Goal: Transaction & Acquisition: Purchase product/service

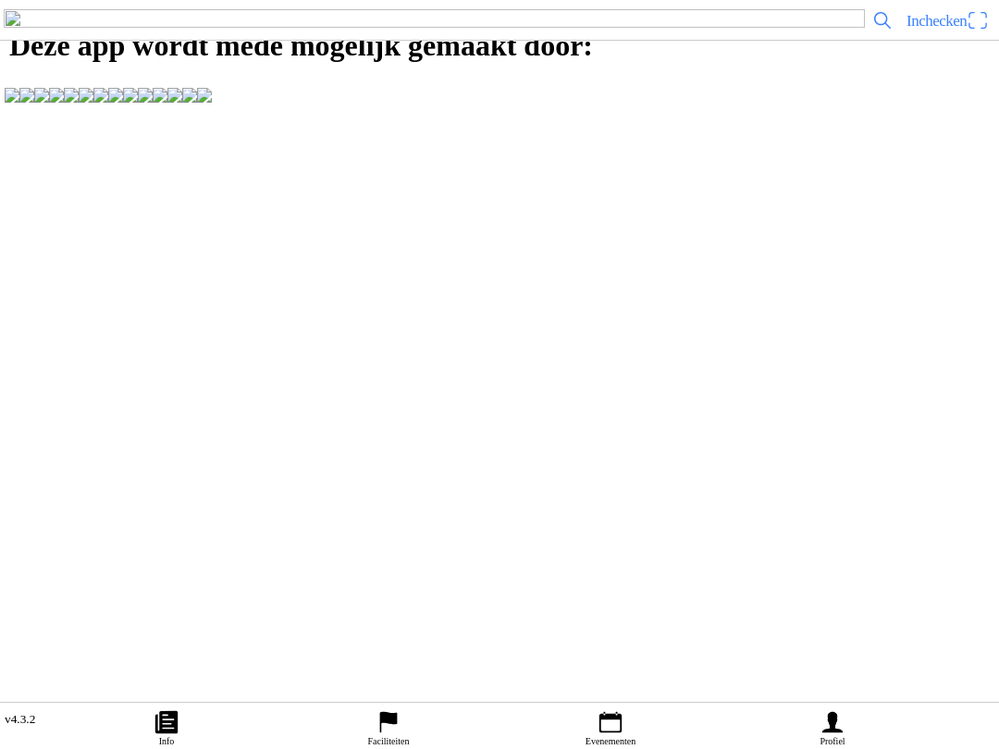
click at [618, 744] on ion-label "Evenementen" at bounding box center [611, 741] width 50 height 10
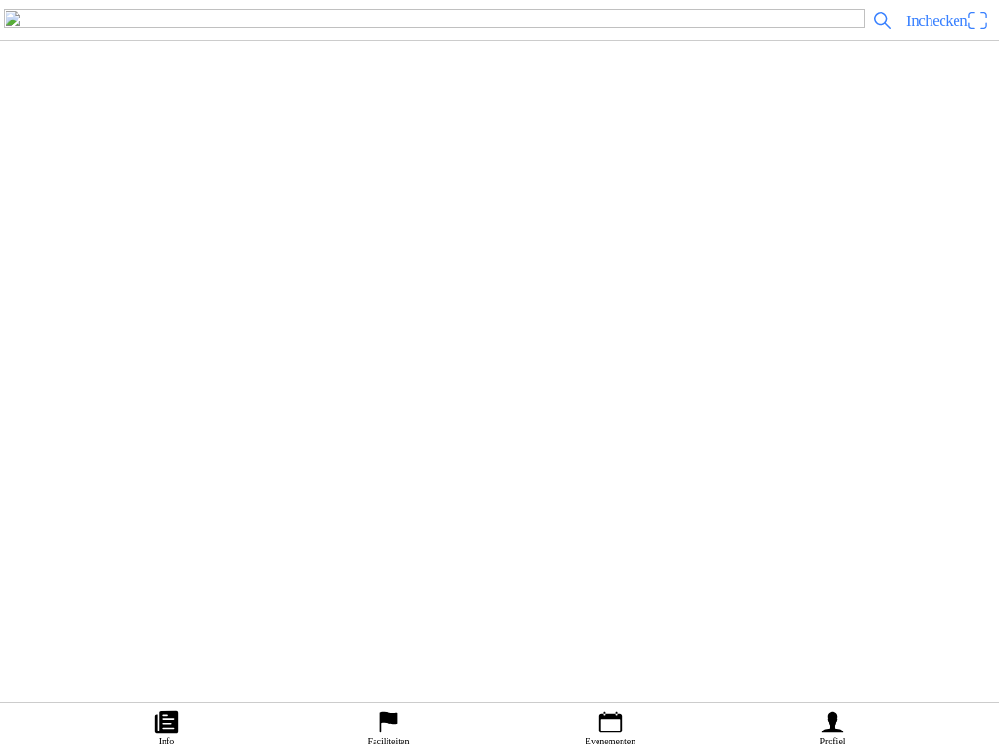
scroll to position [339, 0]
click at [329, 280] on div "[DATE] 13:00 Training Halmac [GEOGRAPHIC_DATA]" at bounding box center [536, 242] width 910 height 75
click at [88, 399] on span "Ticket kopen" at bounding box center [50, 386] width 75 height 25
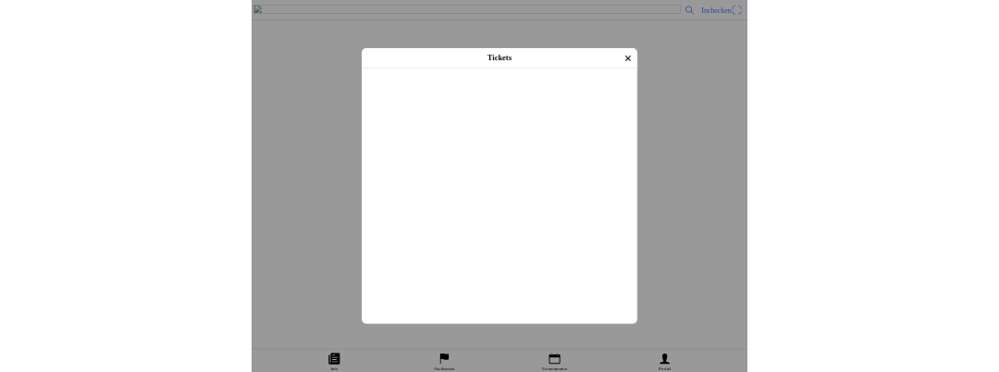
scroll to position [302, 0]
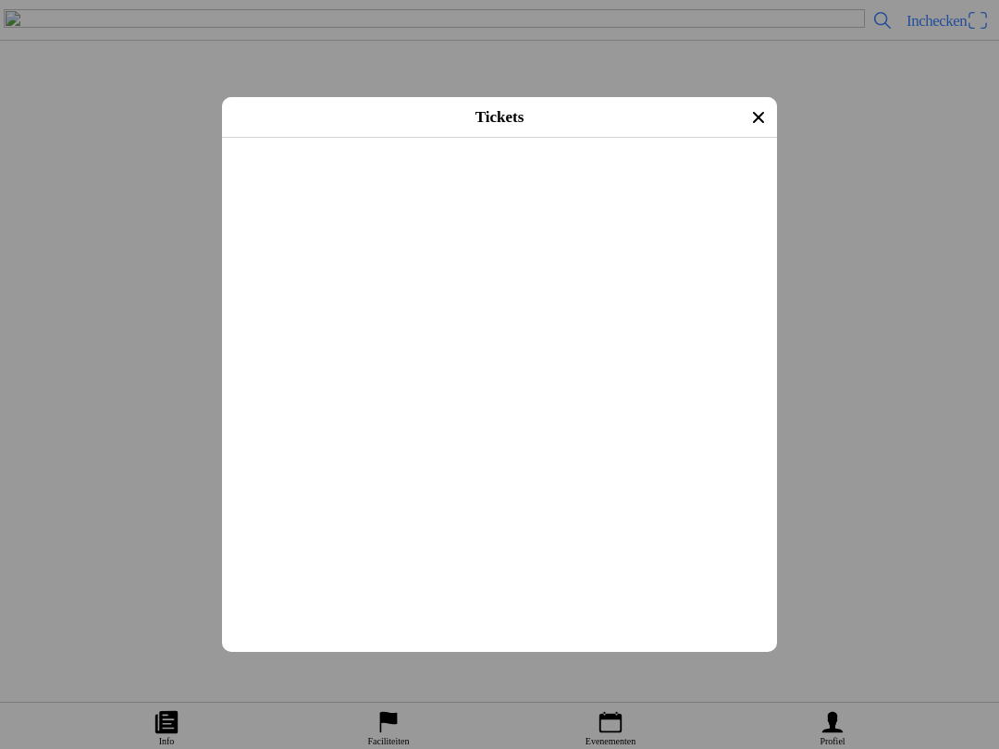
click at [453, 317] on input "text" at bounding box center [503, 300] width 533 height 33
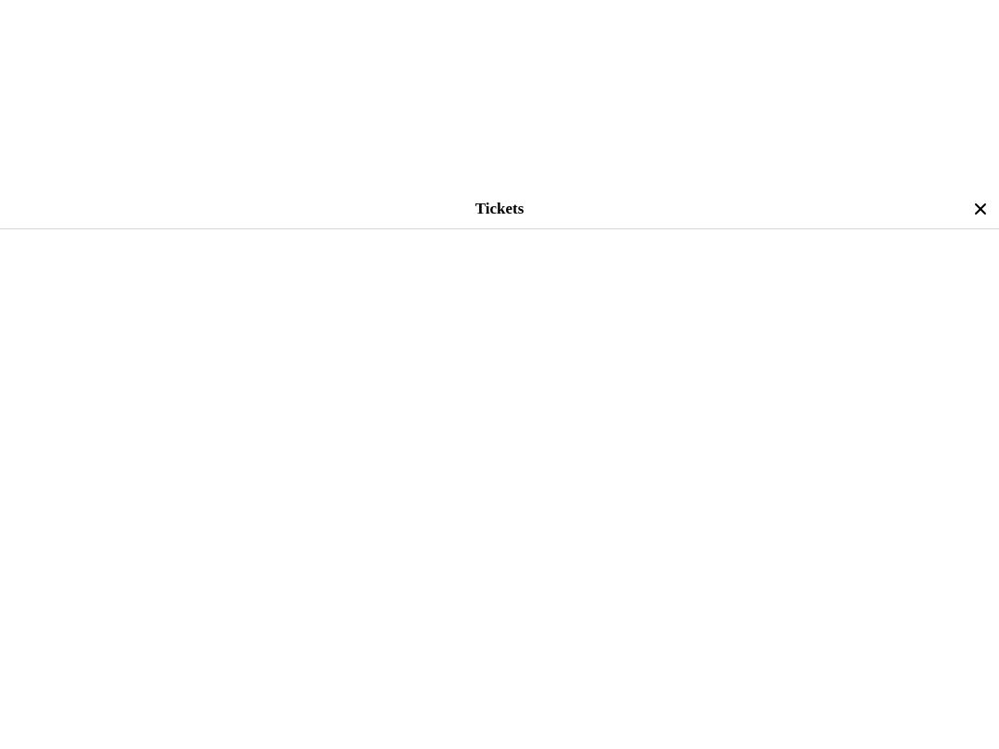
scroll to position [277, 0]
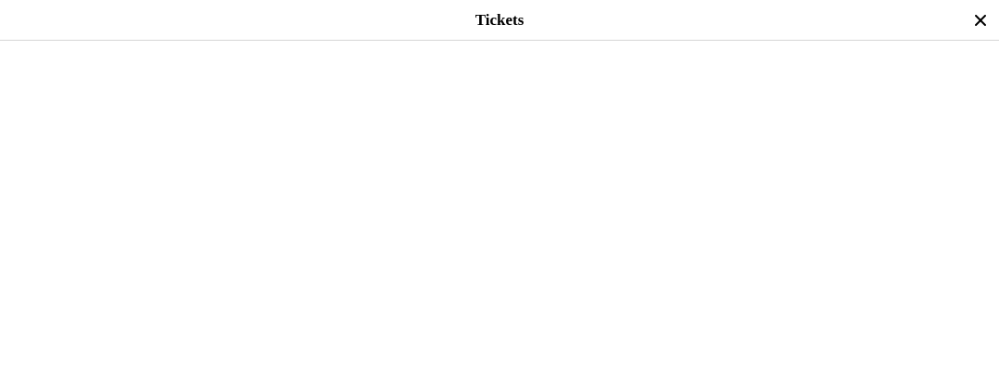
type input "solo"
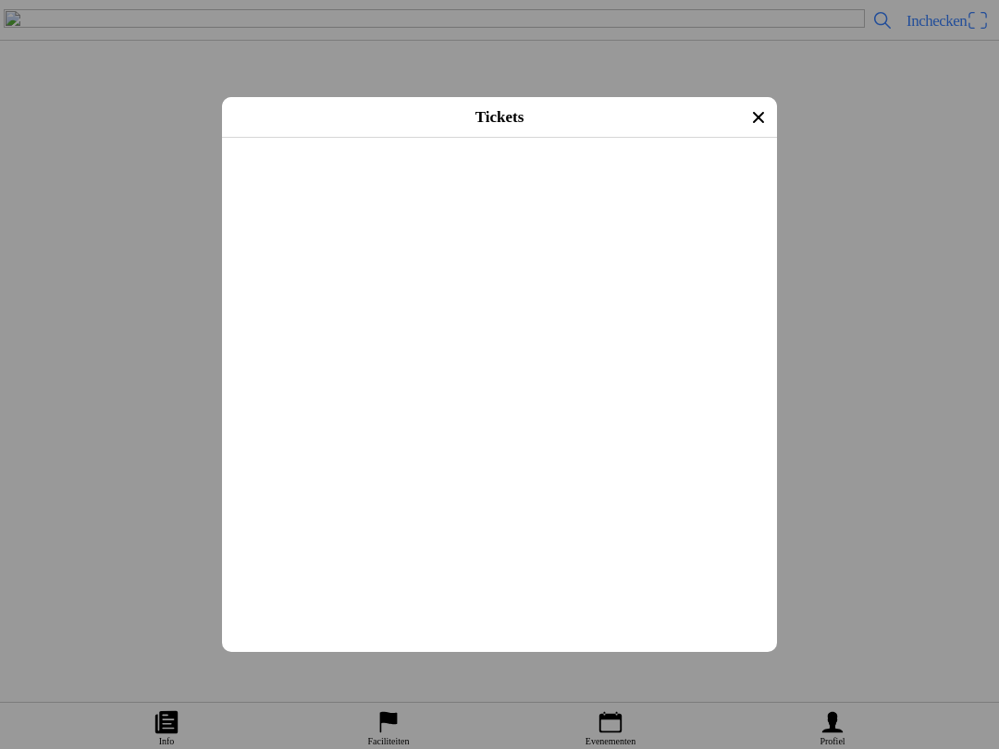
click at [742, 457] on button "button" at bounding box center [507, 433] width 540 height 48
click at [574, 560] on span "Afrekenen" at bounding box center [500, 539] width 522 height 42
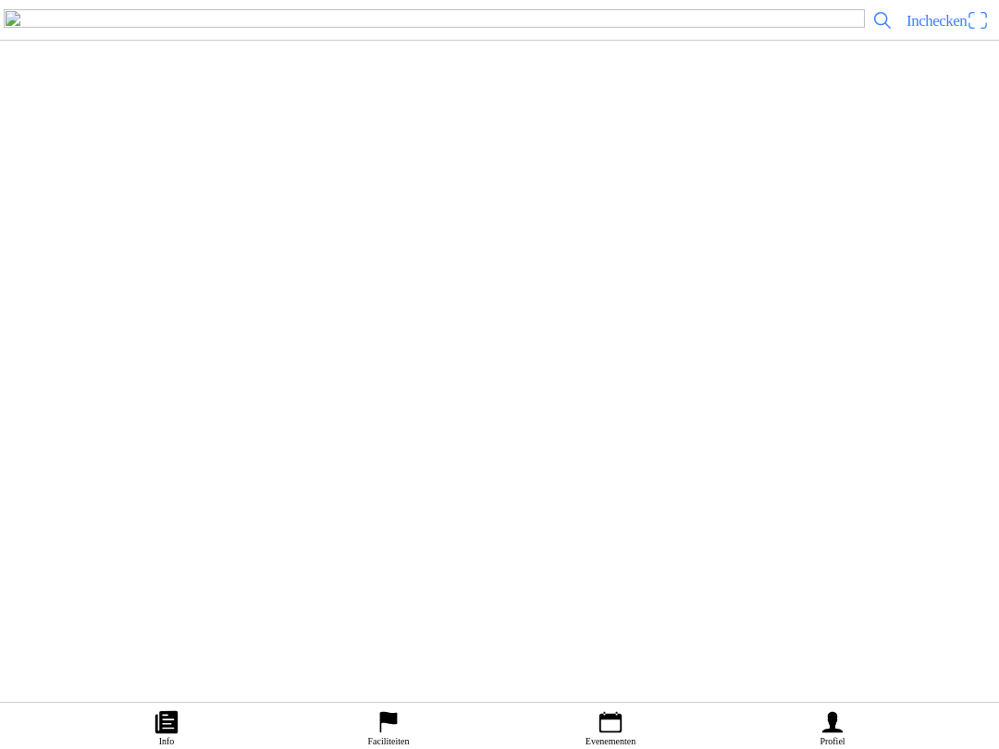
click at [827, 744] on ion-label "Profiel" at bounding box center [832, 741] width 25 height 10
click at [297, 228] on ion-label "Bestellingen" at bounding box center [490, 218] width 951 height 19
click at [15, 34] on span "button" at bounding box center [14, 20] width 20 height 29
